Goal: Information Seeking & Learning: Find specific fact

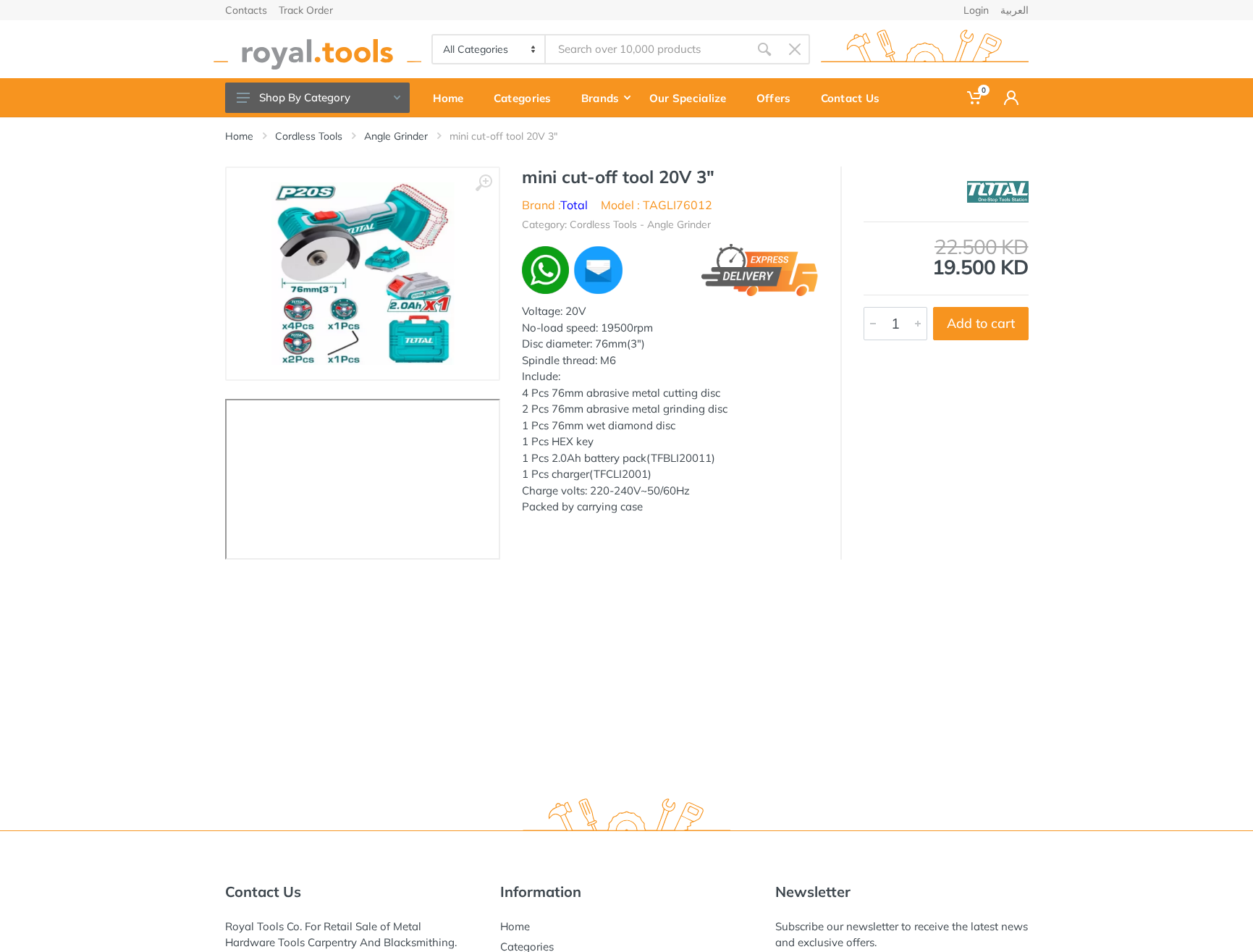
click at [544, 175] on h1 "mini cut-off tool 20V 3"" at bounding box center [671, 177] width 297 height 21
drag, startPoint x: 544, startPoint y: 175, endPoint x: 710, endPoint y: 176, distance: 166.0
click at [710, 176] on h1 "mini cut-off tool 20V 3"" at bounding box center [671, 177] width 297 height 21
copy h1 "mini cut-off tool 20V 3""
click at [671, 200] on li "Model : TAGLI76012" at bounding box center [657, 205] width 112 height 17
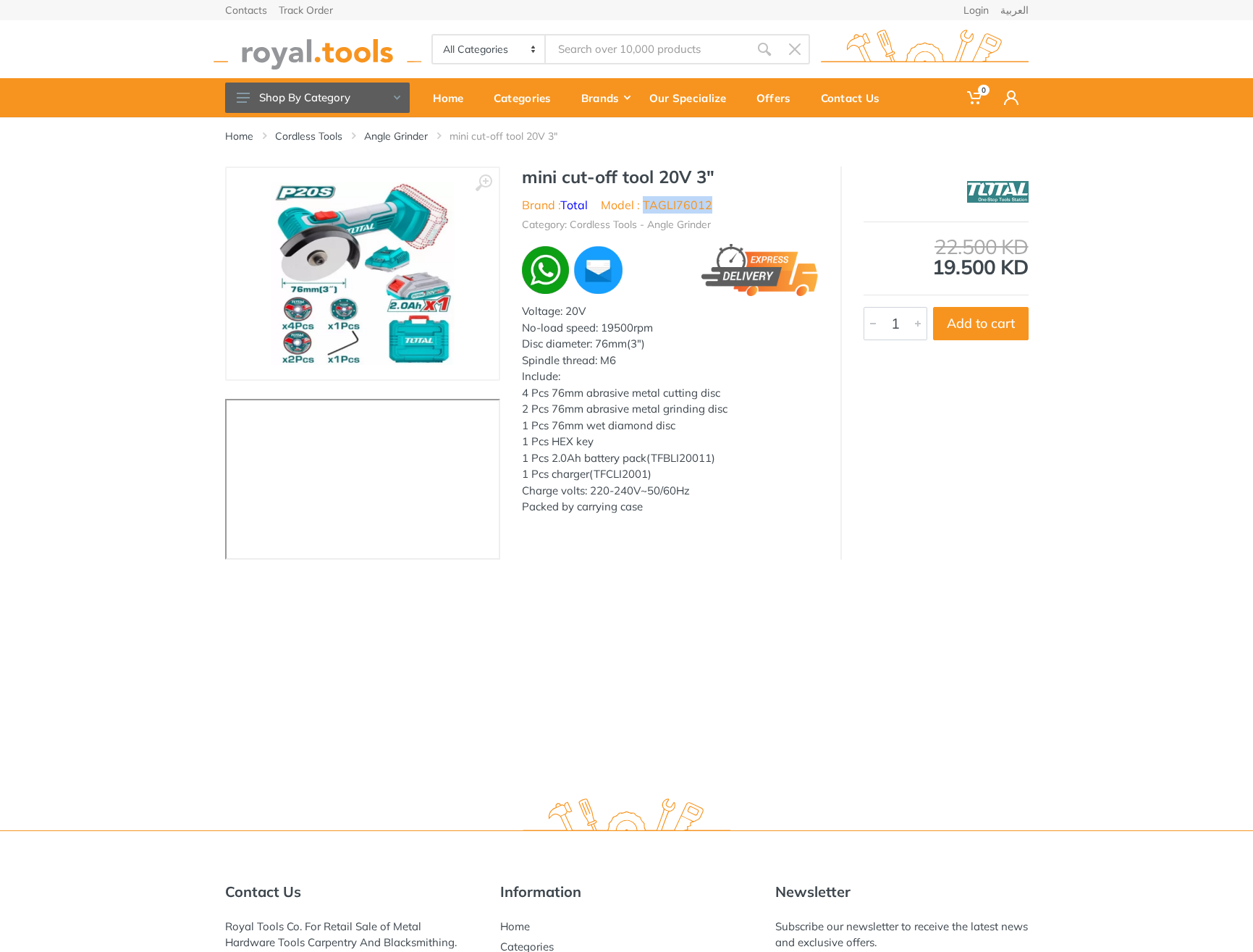
click at [671, 200] on li "Model : TAGLI76012" at bounding box center [657, 205] width 112 height 17
copy li "TAGLI76012"
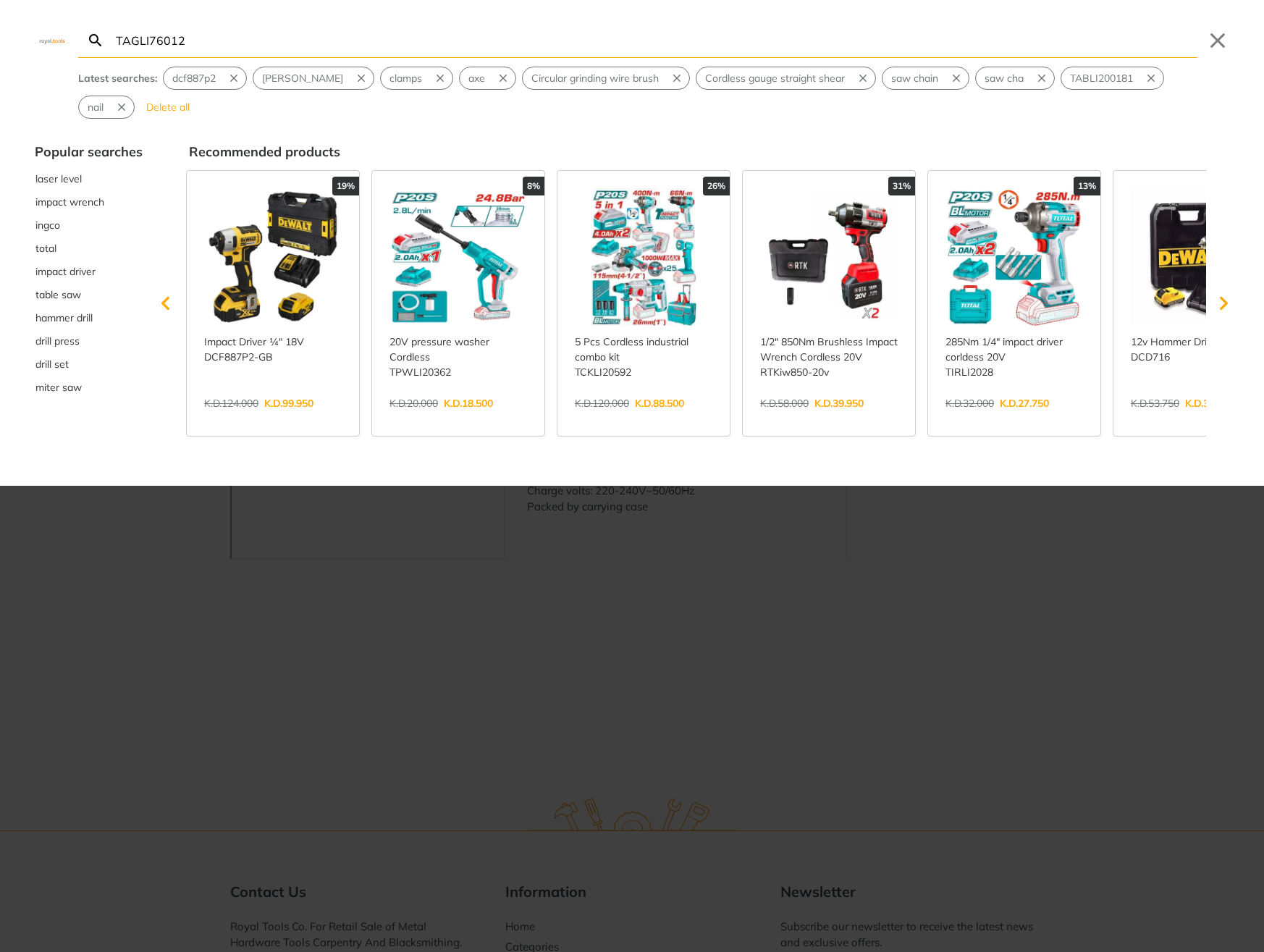
type input "TAGLI76012"
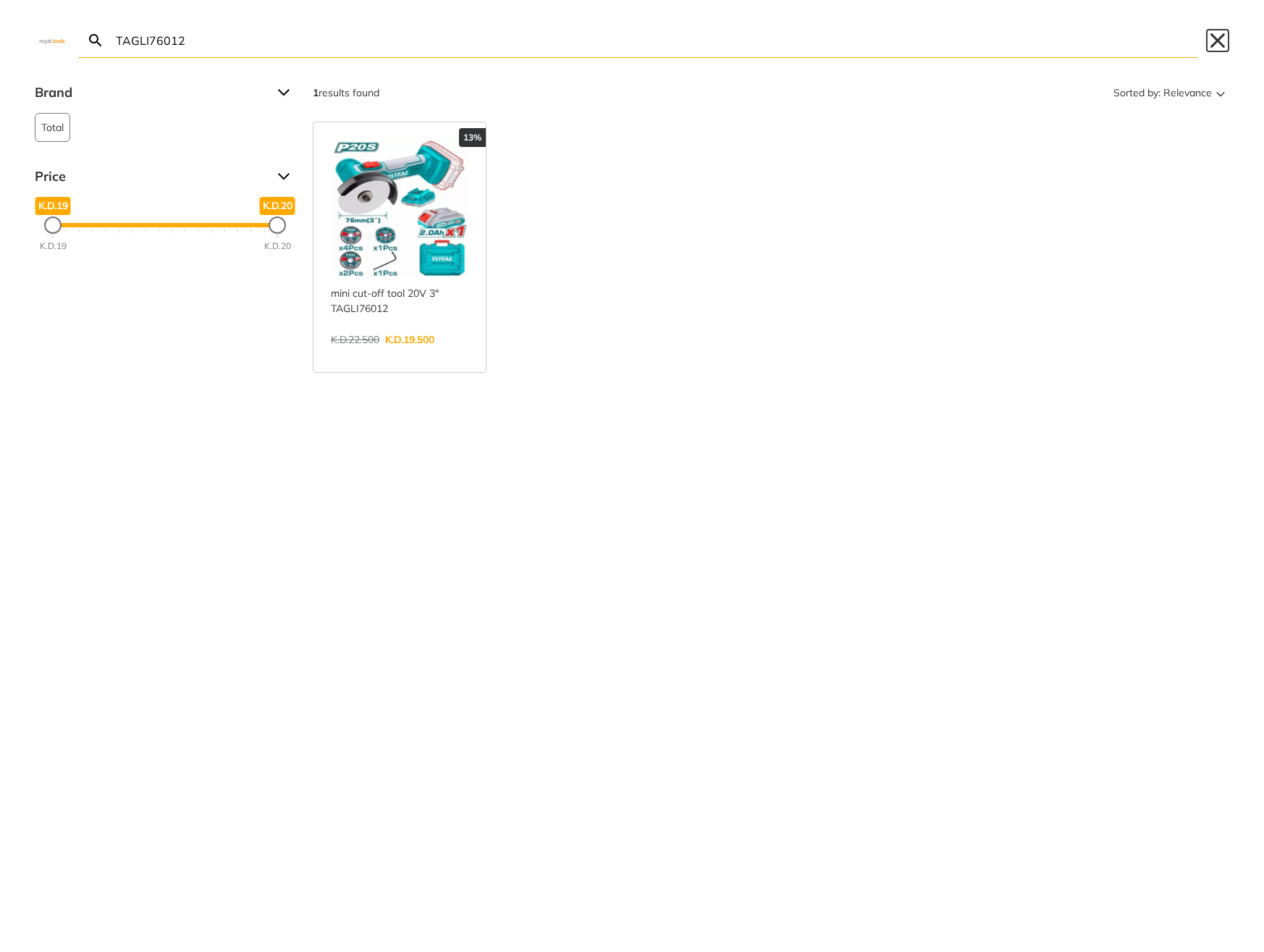
click at [1215, 36] on button "Close" at bounding box center [1217, 41] width 23 height 23
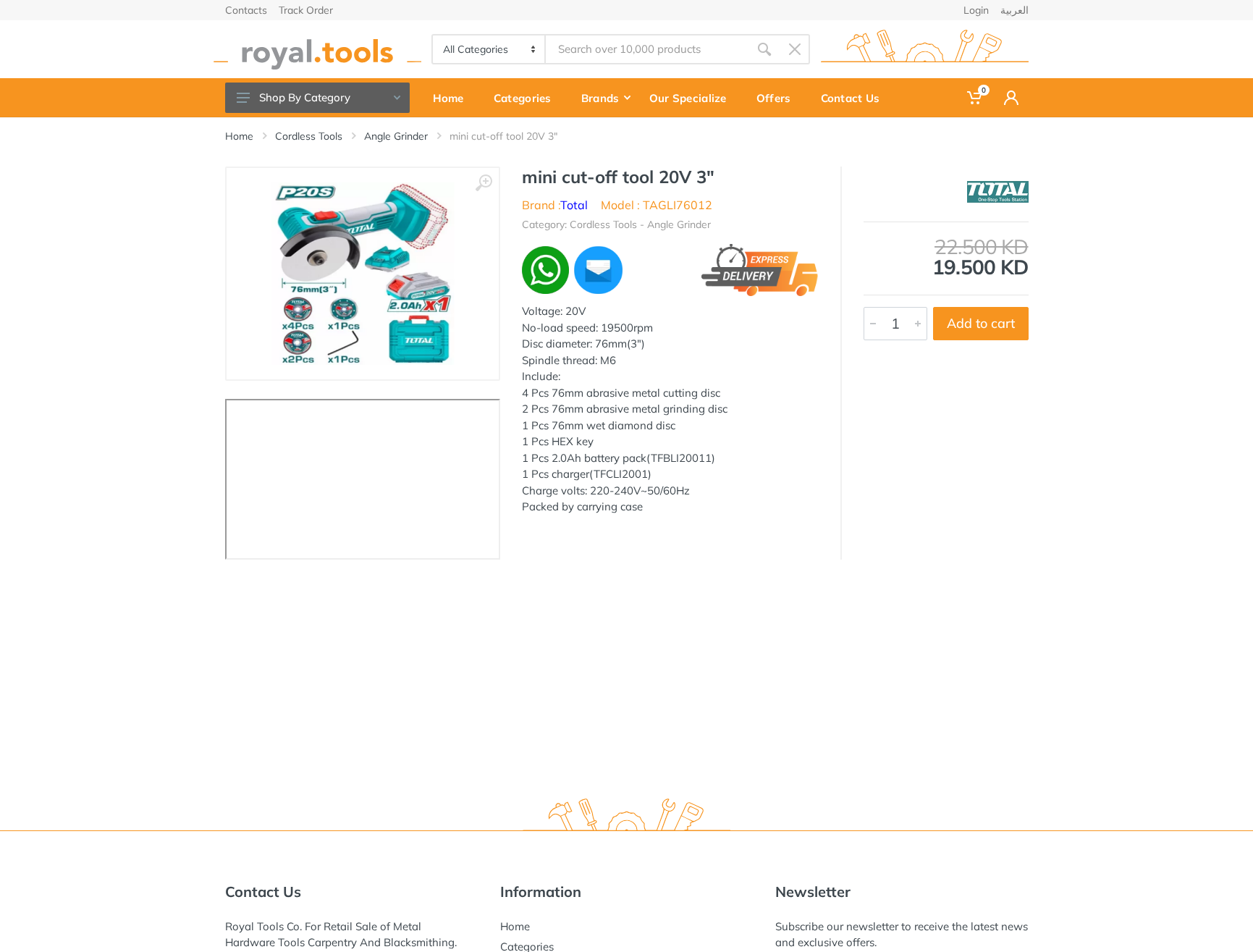
click at [549, 176] on h1 "mini cut-off tool 20V 3"" at bounding box center [671, 177] width 297 height 21
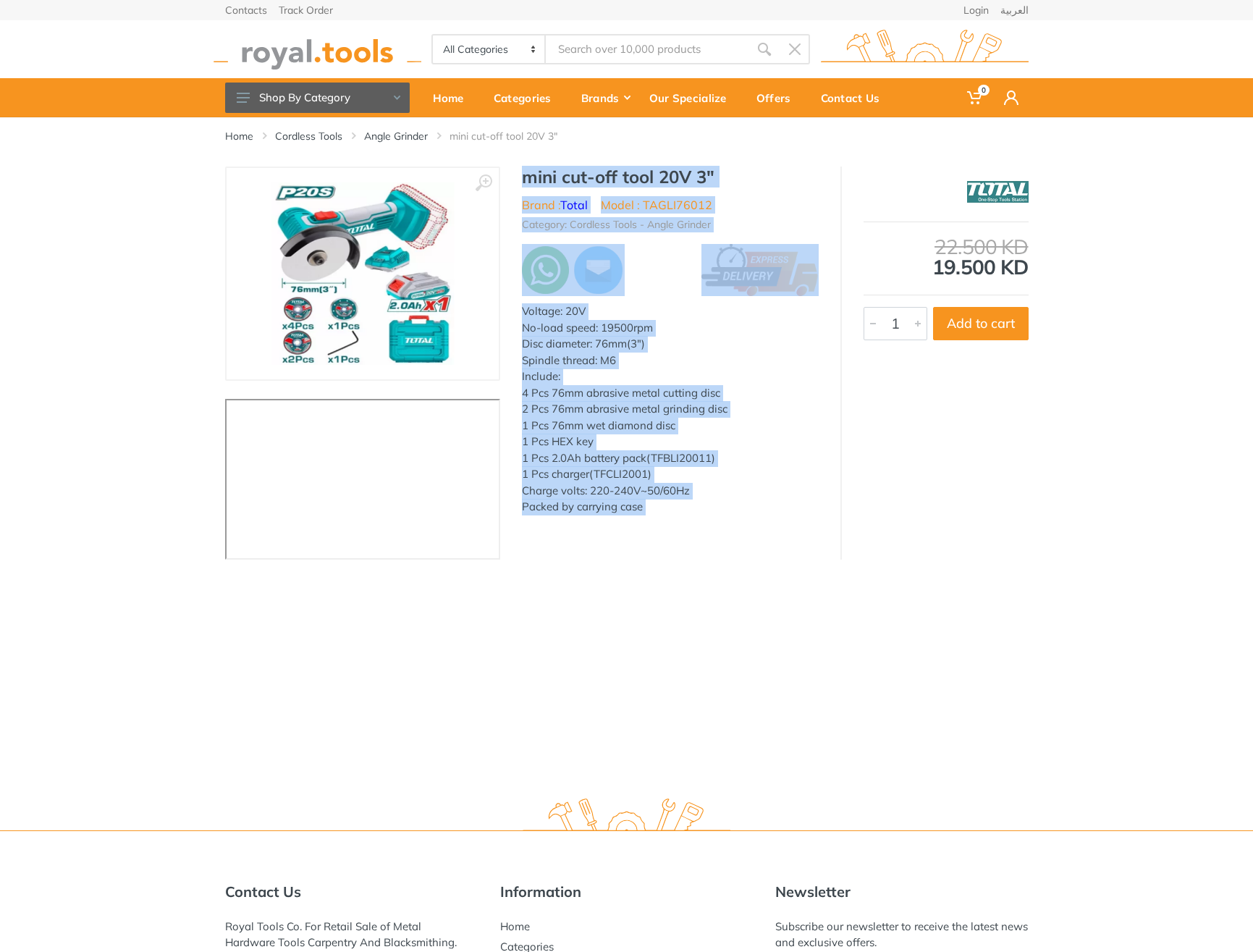
drag, startPoint x: 549, startPoint y: 176, endPoint x: 664, endPoint y: 514, distance: 357.0
click at [664, 514] on div "mini cut-off tool 20V 3" Brand : Total Model : TAGLI76012 Category: Cordless To…" at bounding box center [671, 345] width 341 height 358
copy div "mini cut-off tool 20V 3" Brand : Total Model : TAGLI76012 Category: Cordless To…"
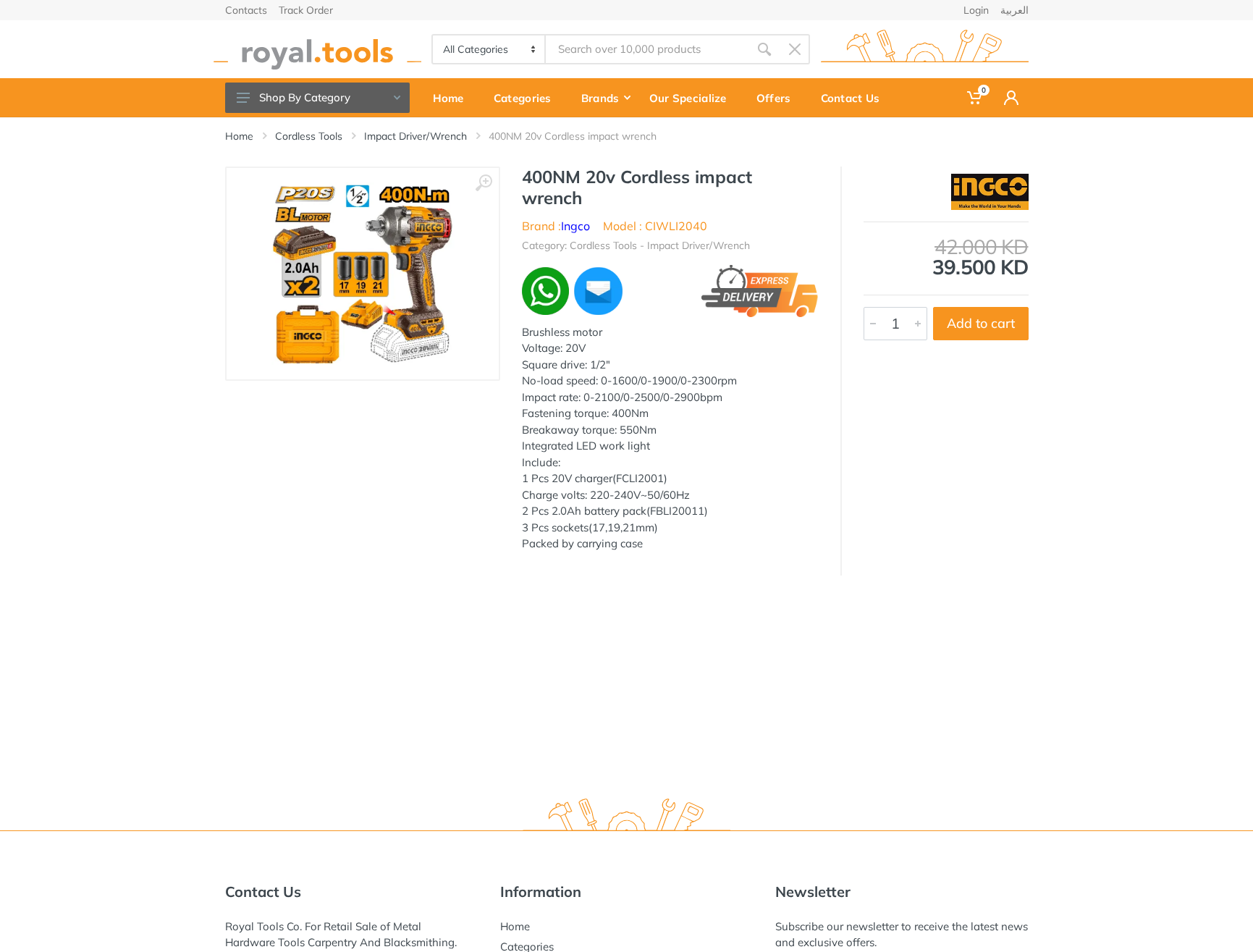
click at [545, 177] on h1 "400NM 20v Cordless impact wrench" at bounding box center [671, 188] width 297 height 42
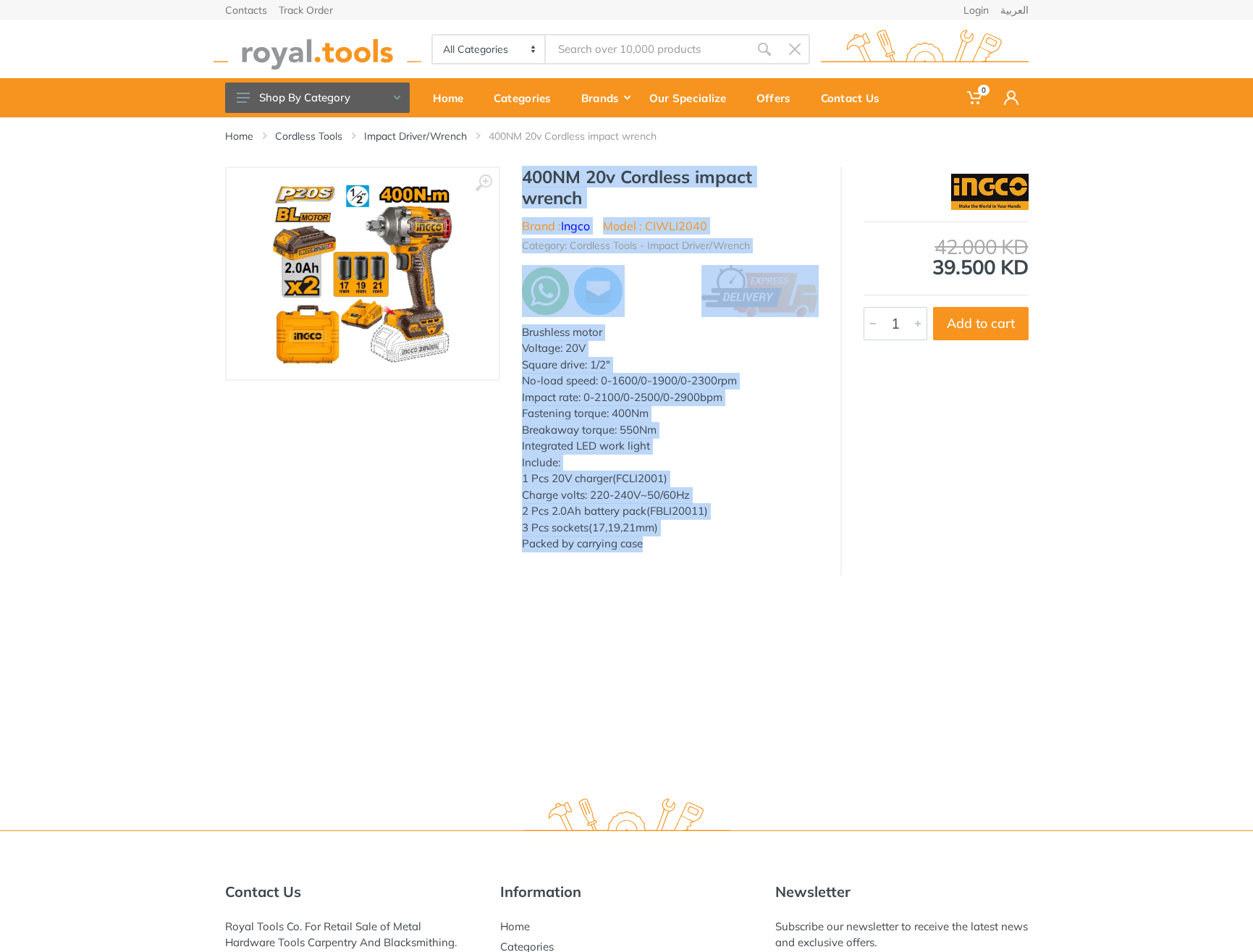
drag, startPoint x: 545, startPoint y: 177, endPoint x: 646, endPoint y: 554, distance: 390.3
click at [646, 554] on div "400NM 20v Cordless impact wrench Brand : Ingco Model : CIWLI2040 Category: Cord…" at bounding box center [671, 364] width 341 height 395
copy div "400NM 20v Cordless impact wrench Brand : Ingco Model : CIWLI2040 Category: Cord…"
click at [663, 190] on h1 "400NM 20v Cordless impact wrench" at bounding box center [671, 188] width 297 height 42
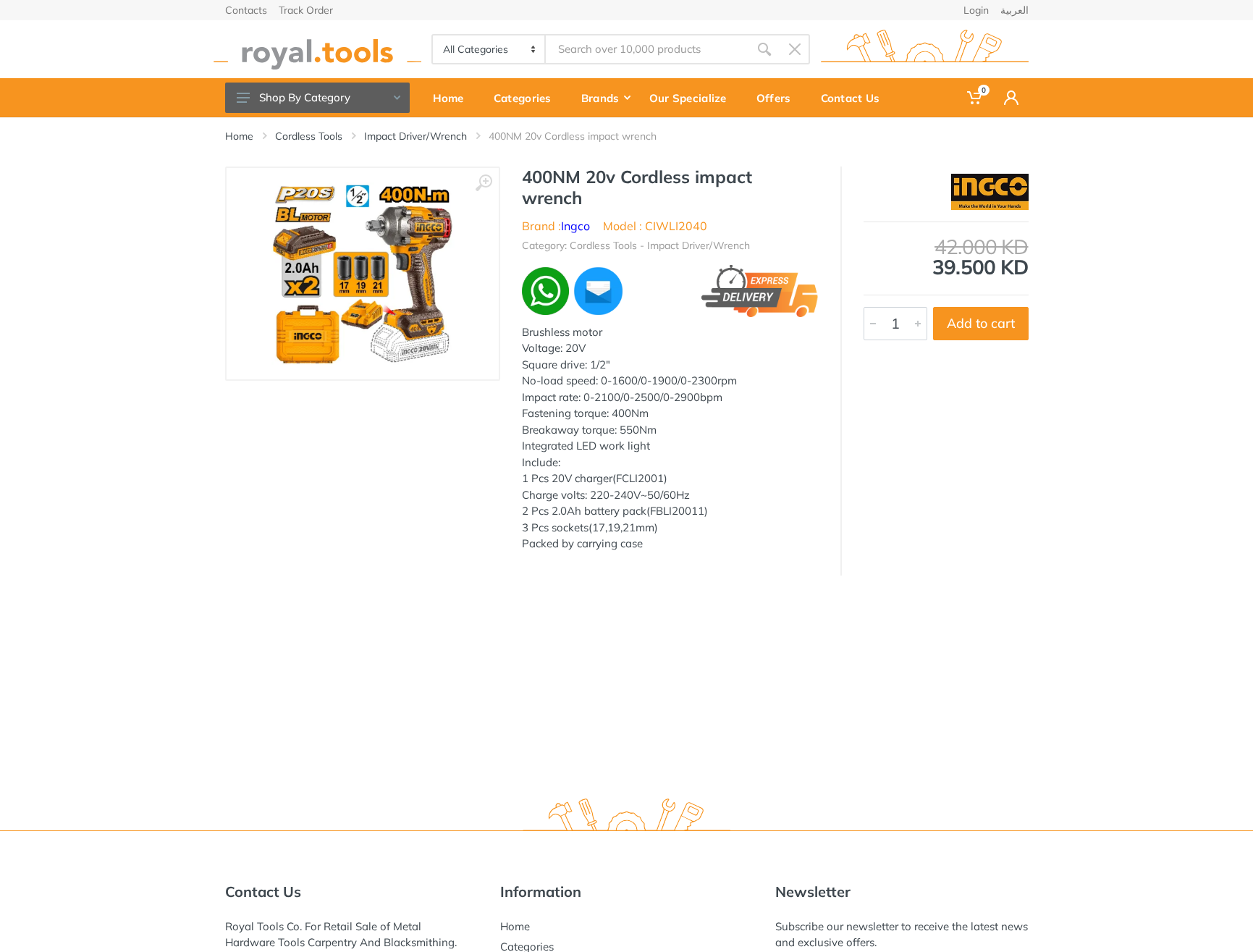
click at [551, 180] on h1 "400NM 20v Cordless impact wrench" at bounding box center [671, 188] width 297 height 42
drag, startPoint x: 551, startPoint y: 180, endPoint x: 569, endPoint y: 196, distance: 24.1
click at [569, 196] on h1 "400NM 20v Cordless impact wrench" at bounding box center [671, 188] width 297 height 42
copy h1 "400NM 20v Cordless impact wrench"
click at [672, 227] on li "Model : CIWLI2040" at bounding box center [655, 225] width 104 height 17
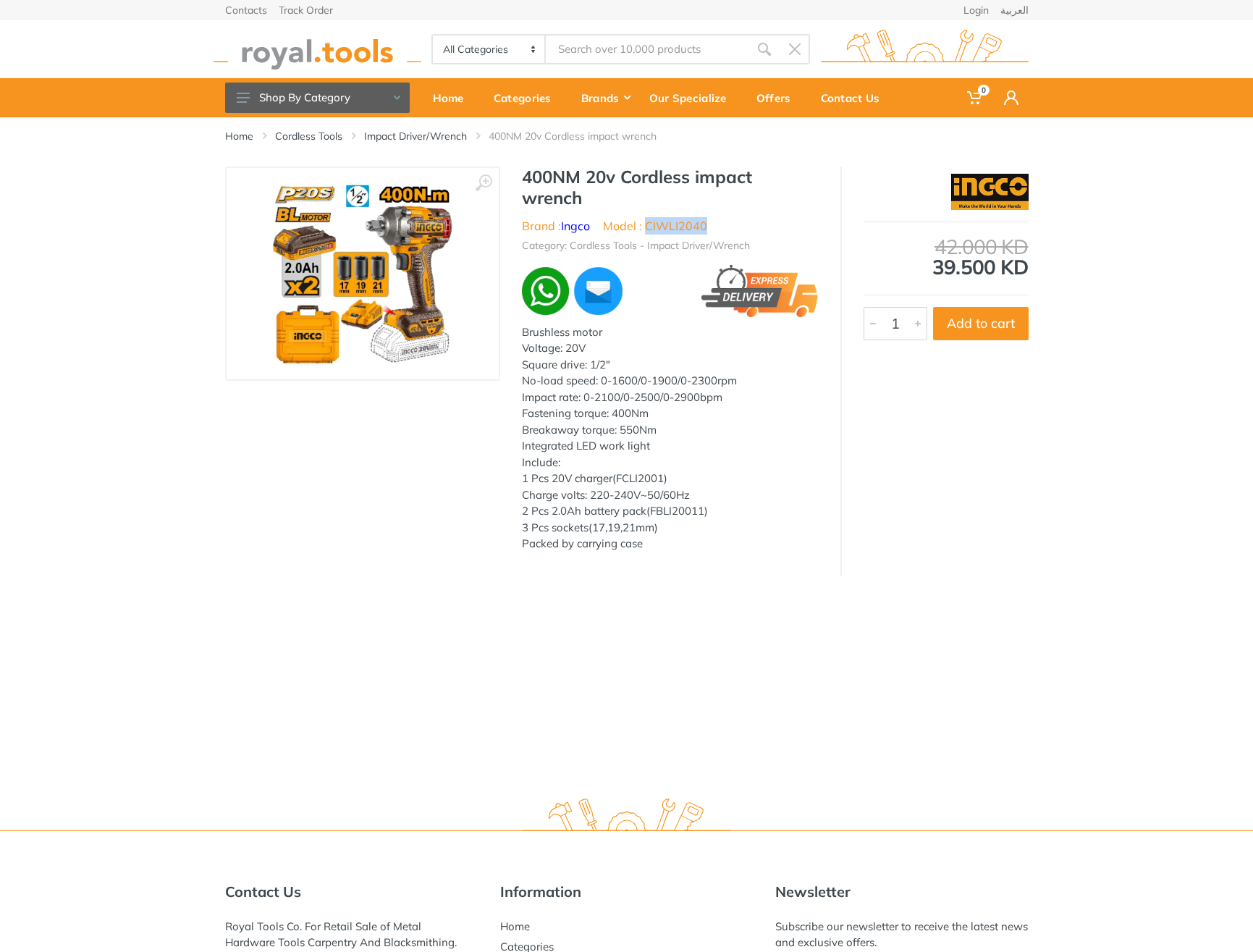
click at [672, 227] on li "Model : CIWLI2040" at bounding box center [655, 225] width 104 height 17
copy li "CIWLI2040"
click at [695, 227] on li "Model : CIWLI2040" at bounding box center [655, 225] width 104 height 17
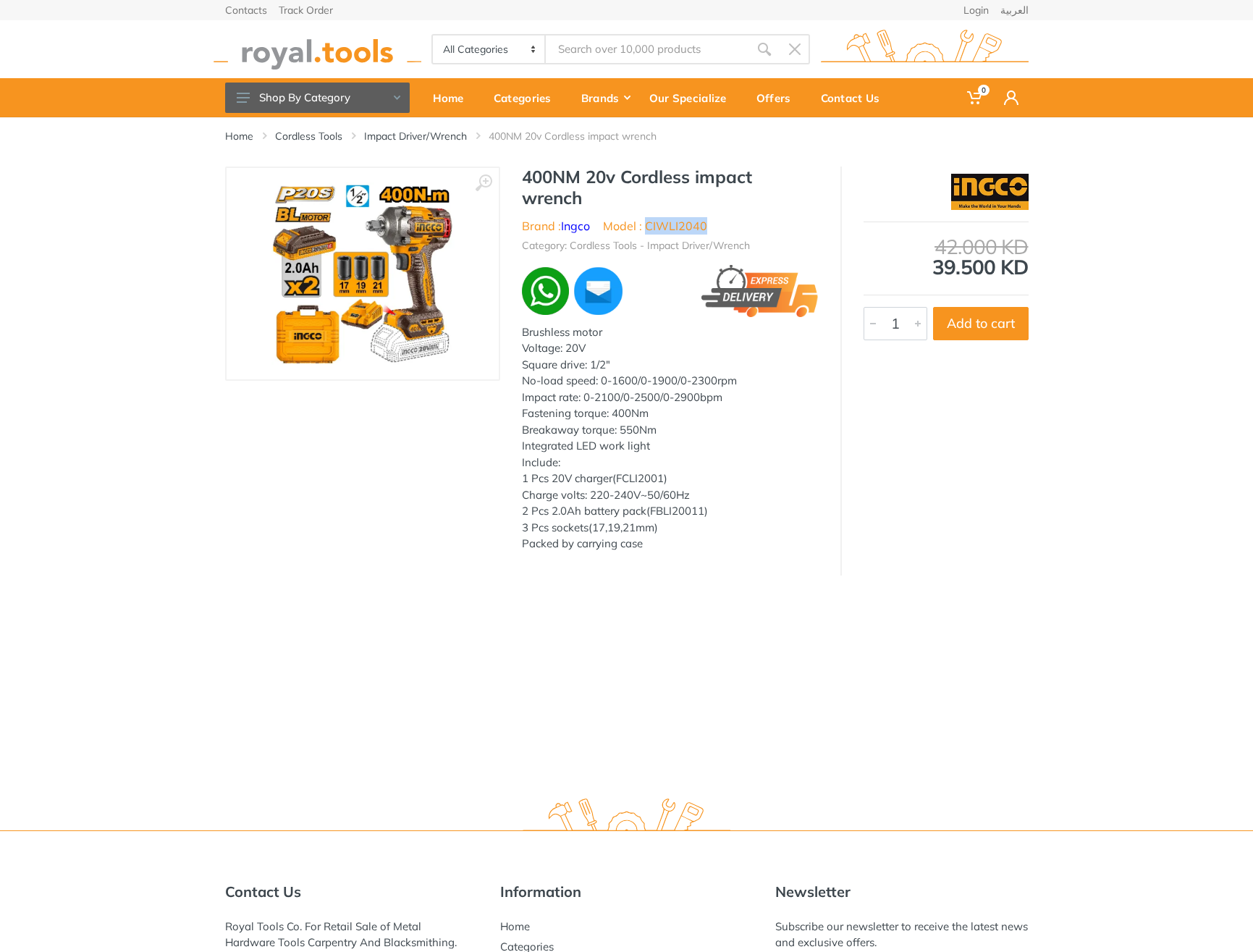
copy li "CIWLI2040"
type input "CIWLI2040"
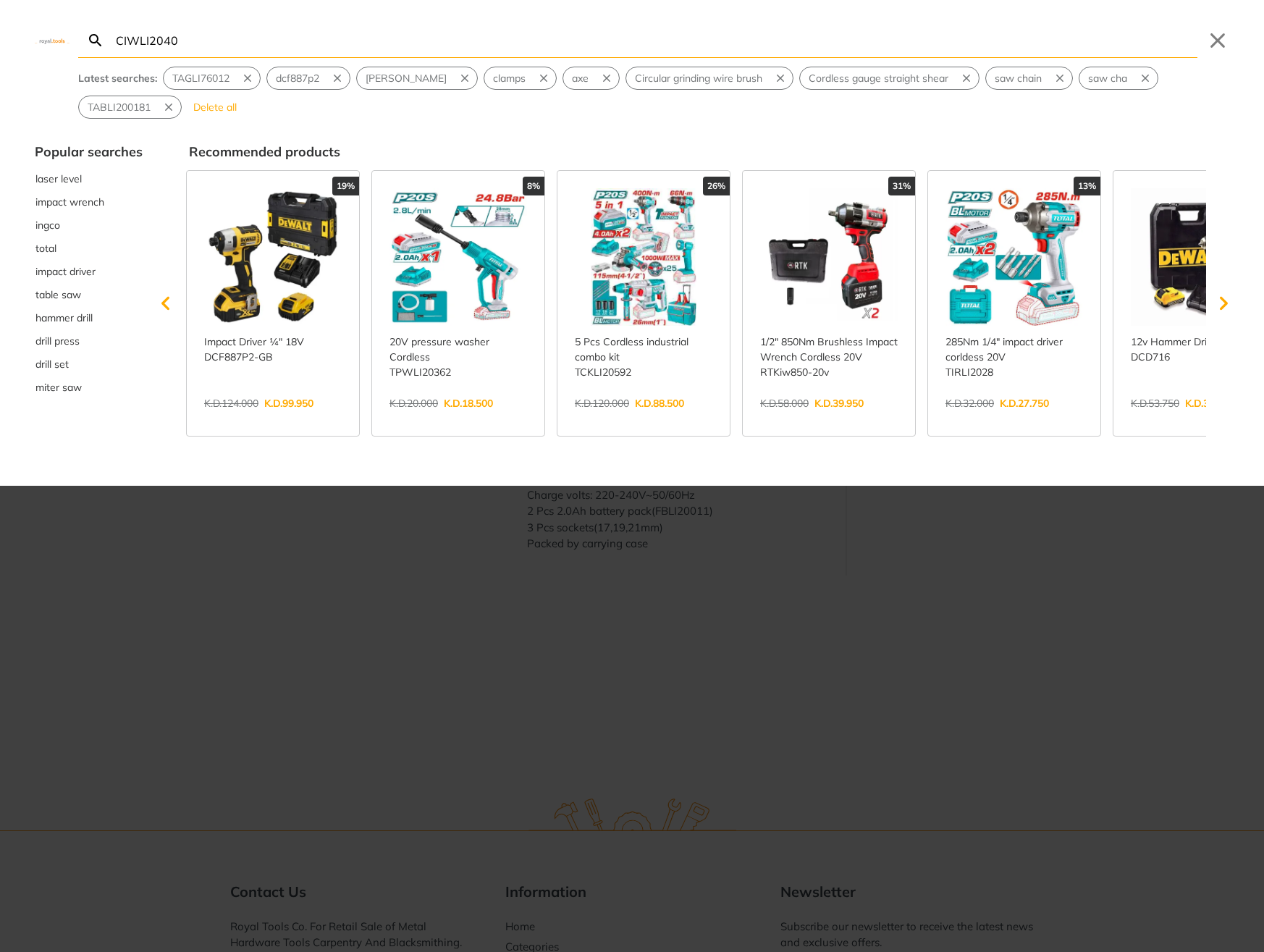
type input "CIWLI2040"
